Goal: Task Accomplishment & Management: Manage account settings

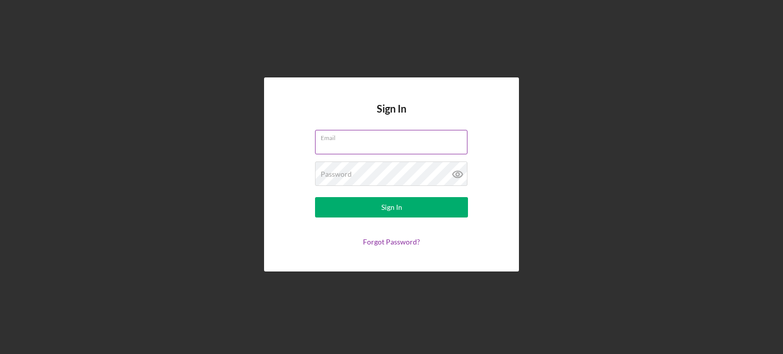
click at [363, 143] on input "Email" at bounding box center [391, 142] width 153 height 24
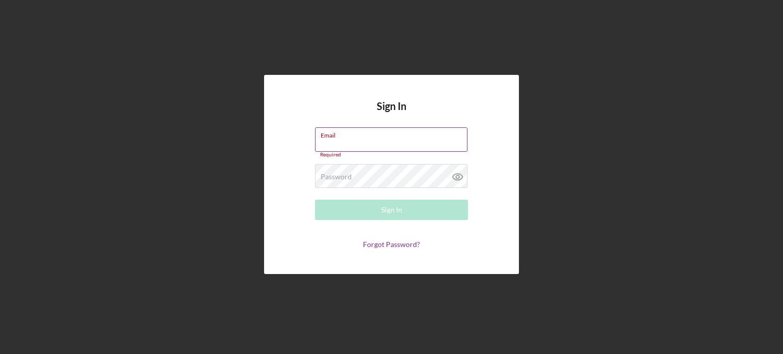
type input "[EMAIL_ADDRESS][DOMAIN_NAME]"
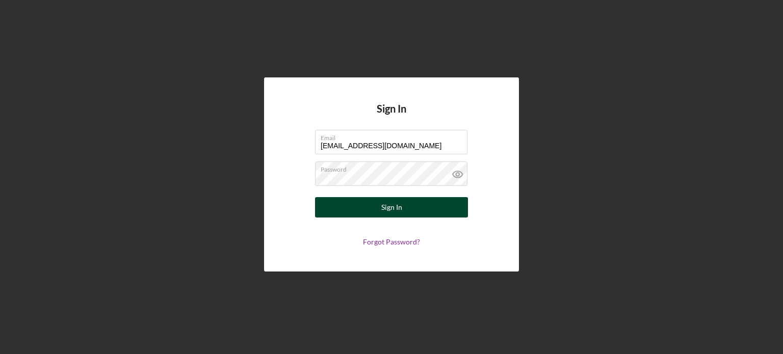
click at [386, 207] on div "Sign In" at bounding box center [392, 207] width 21 height 20
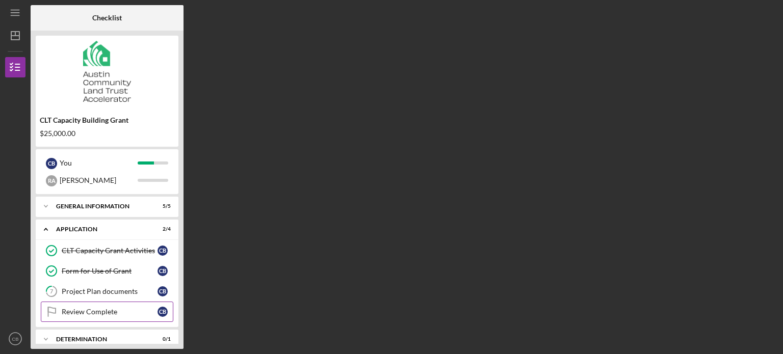
click at [119, 308] on div "Review Complete" at bounding box center [110, 312] width 96 height 8
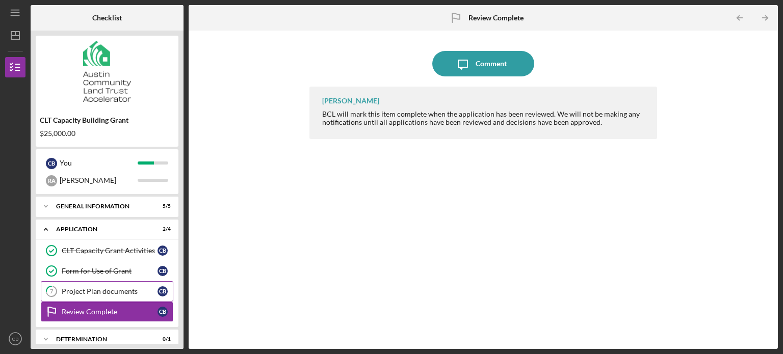
click at [122, 291] on div "Project Plan documents" at bounding box center [110, 292] width 96 height 8
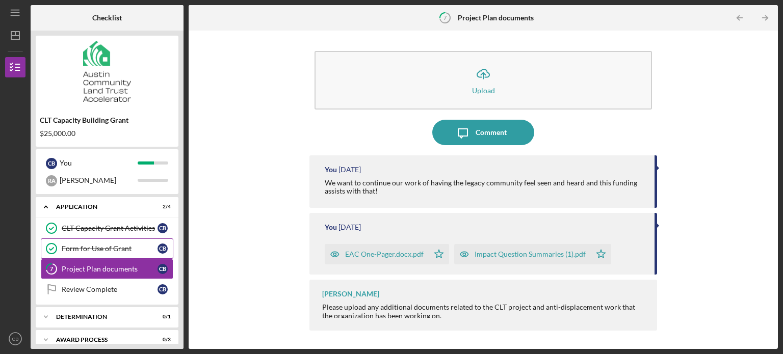
scroll to position [33, 0]
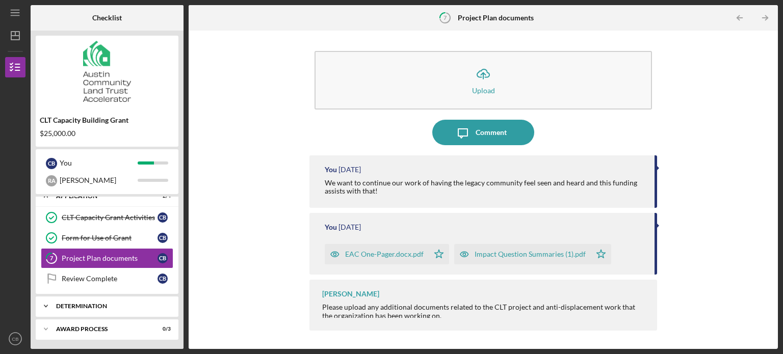
click at [107, 301] on div "Icon/Expander Determination 0 / 1" at bounding box center [107, 306] width 143 height 20
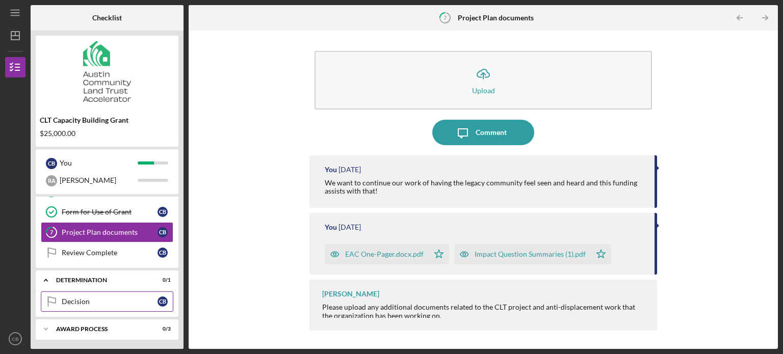
click at [106, 292] on link "Decision Decision C B" at bounding box center [107, 302] width 133 height 20
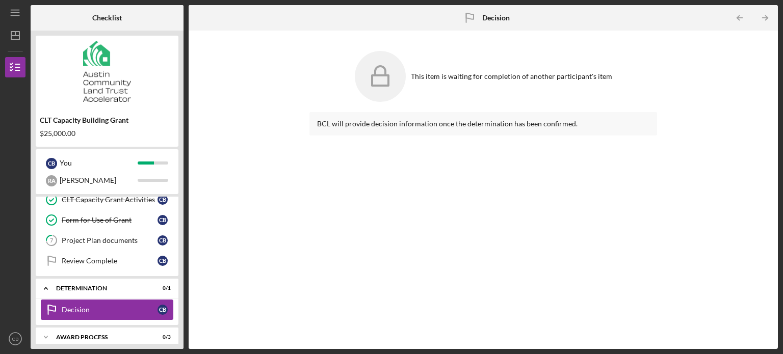
scroll to position [59, 0]
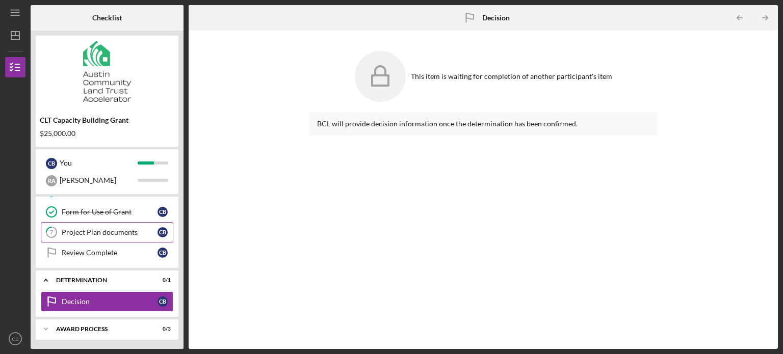
click at [95, 233] on div "Project Plan documents" at bounding box center [110, 233] width 96 height 8
